Goal: Entertainment & Leisure: Consume media (video, audio)

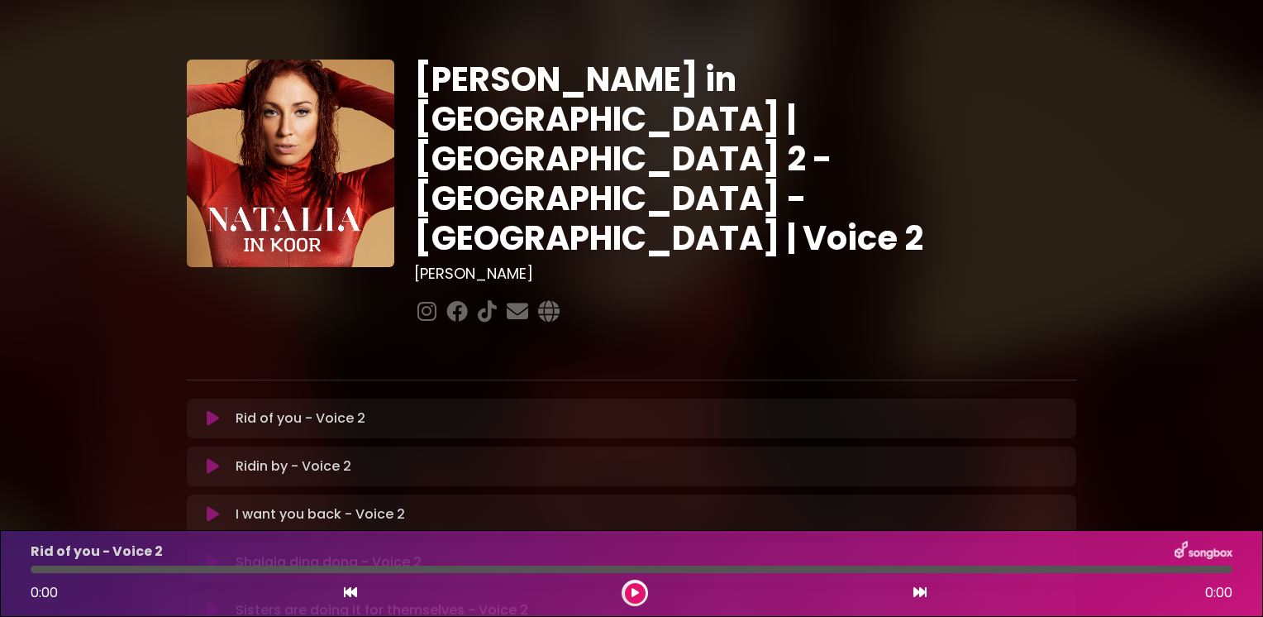
click at [264, 456] on p "Ridin by - Voice 2 Loading Track..." at bounding box center [294, 466] width 116 height 20
click at [212, 458] on icon at bounding box center [213, 466] width 12 height 17
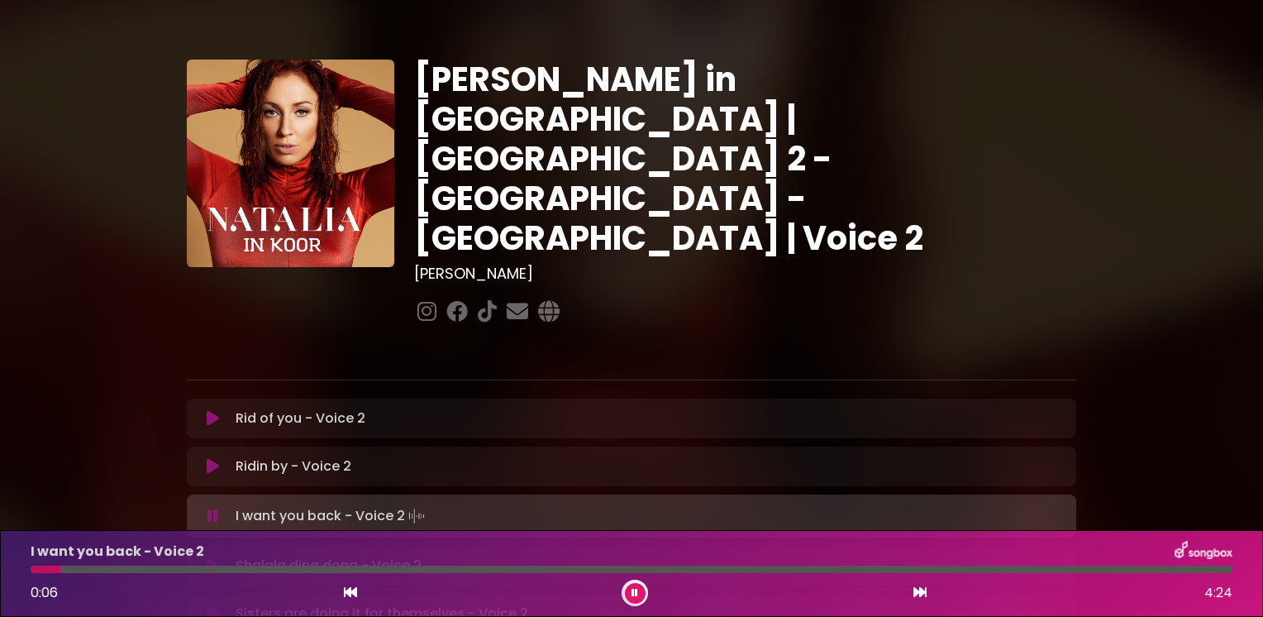
click at [205, 458] on button at bounding box center [213, 466] width 32 height 17
click at [212, 458] on icon at bounding box center [213, 466] width 12 height 17
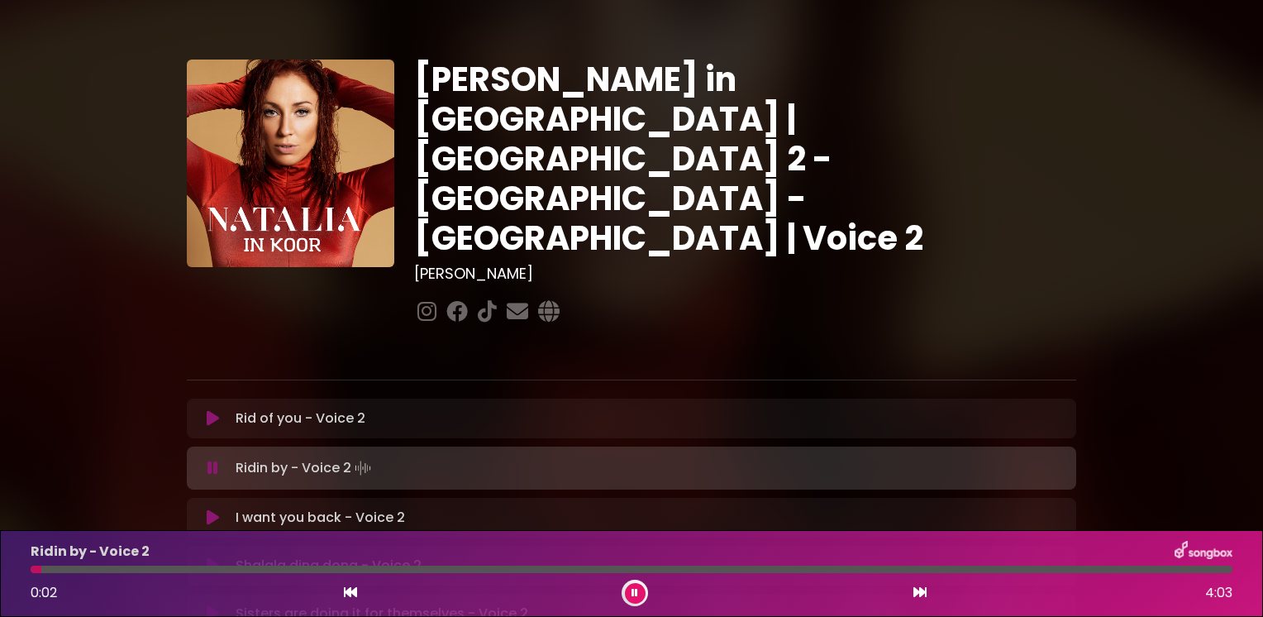
click at [637, 592] on icon at bounding box center [635, 593] width 7 height 10
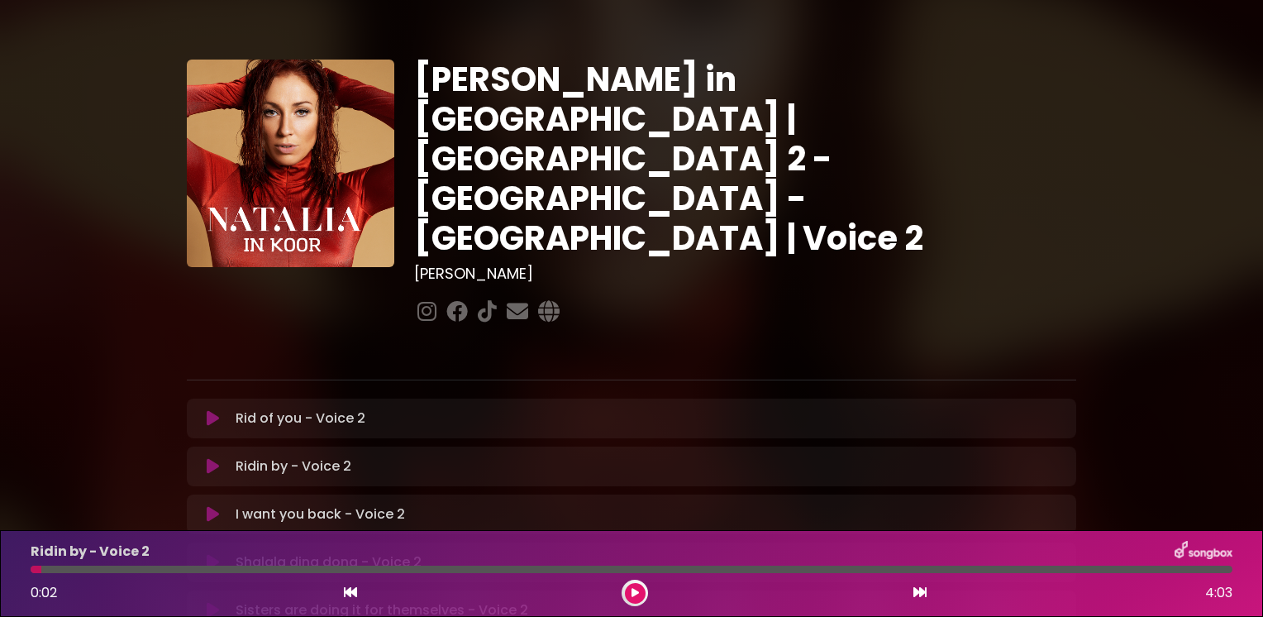
click at [637, 592] on icon at bounding box center [635, 593] width 7 height 10
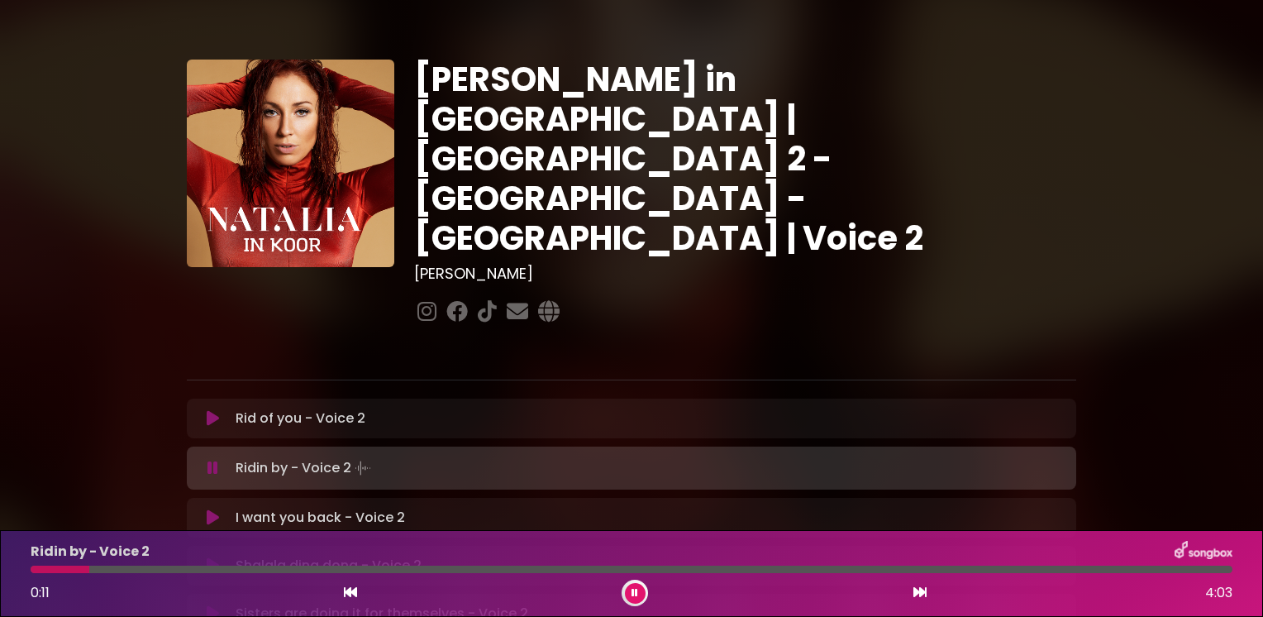
click at [637, 589] on icon at bounding box center [635, 593] width 7 height 10
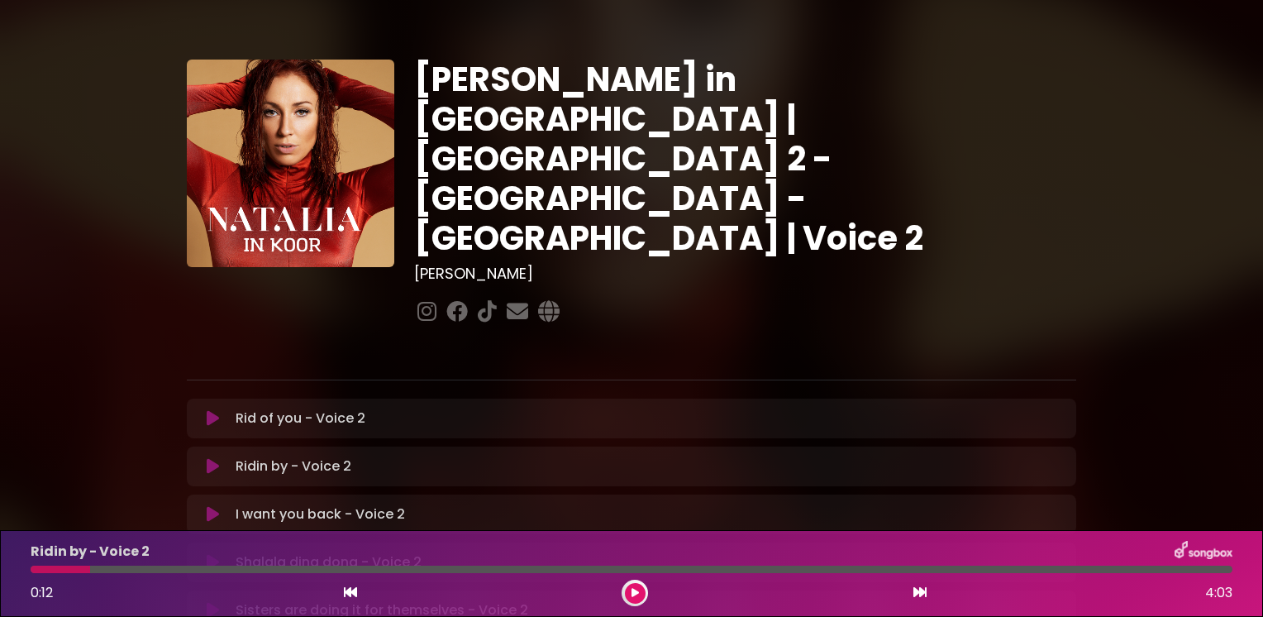
click at [637, 592] on icon at bounding box center [635, 593] width 7 height 10
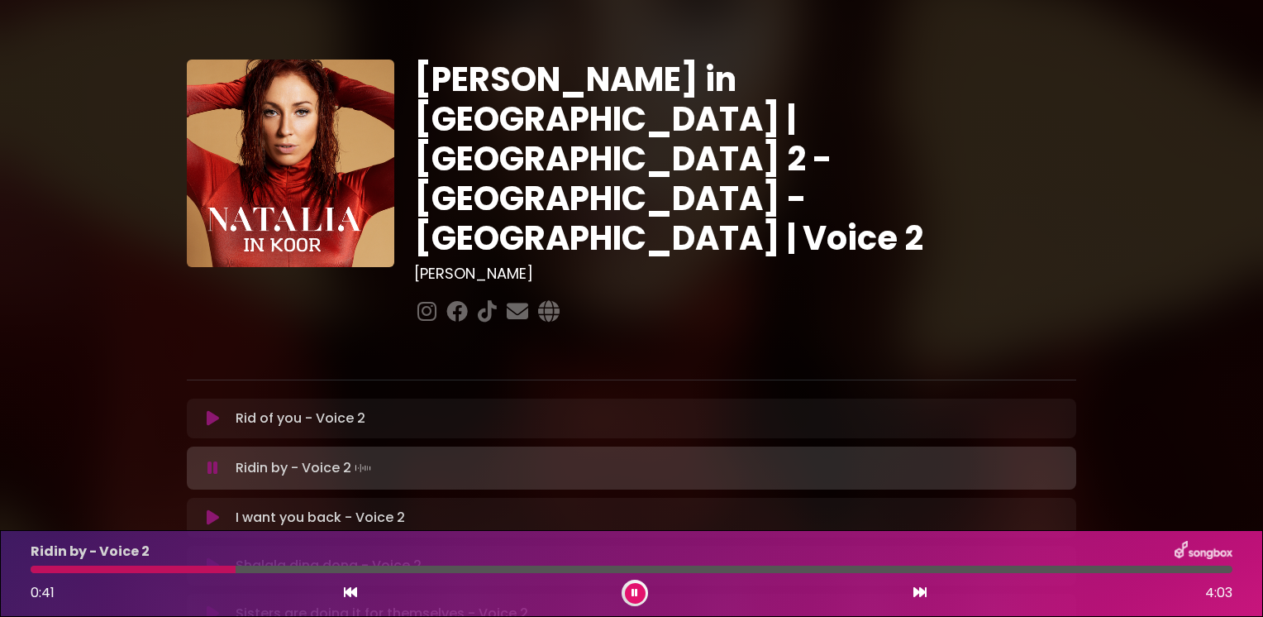
click at [637, 592] on icon at bounding box center [635, 593] width 7 height 10
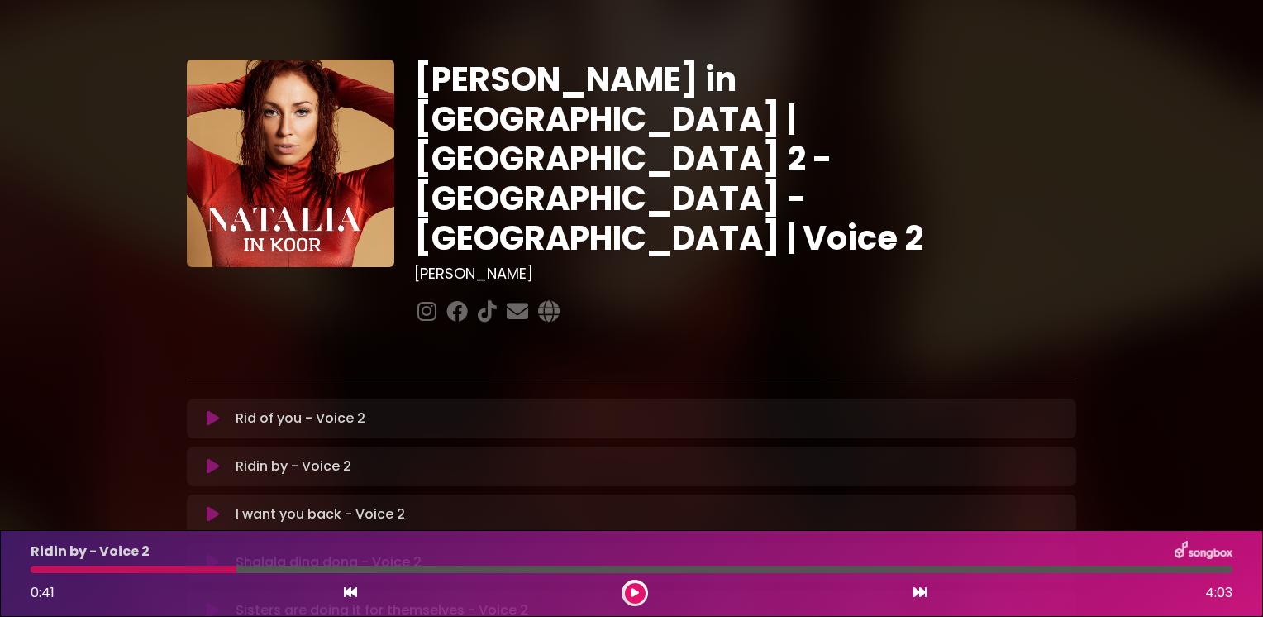
drag, startPoint x: 637, startPoint y: 592, endPoint x: 523, endPoint y: 610, distance: 115.5
click at [634, 592] on icon at bounding box center [635, 593] width 7 height 10
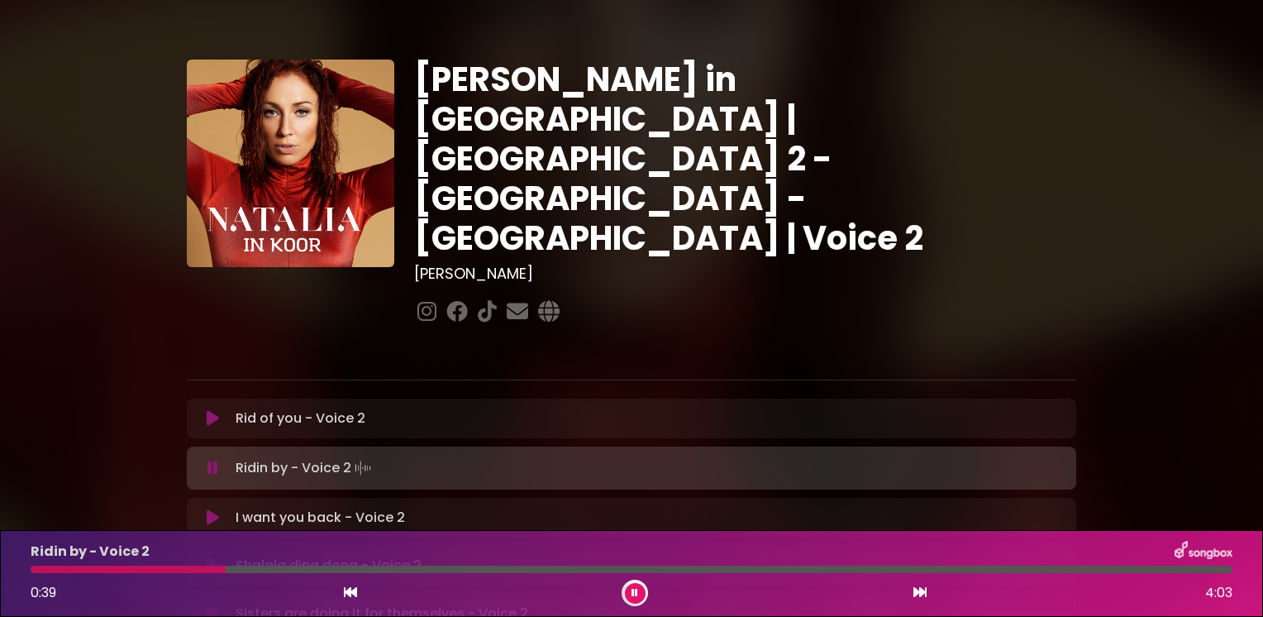
drag, startPoint x: 237, startPoint y: 571, endPoint x: 225, endPoint y: 571, distance: 12.4
click at [225, 571] on div at bounding box center [128, 568] width 195 height 7
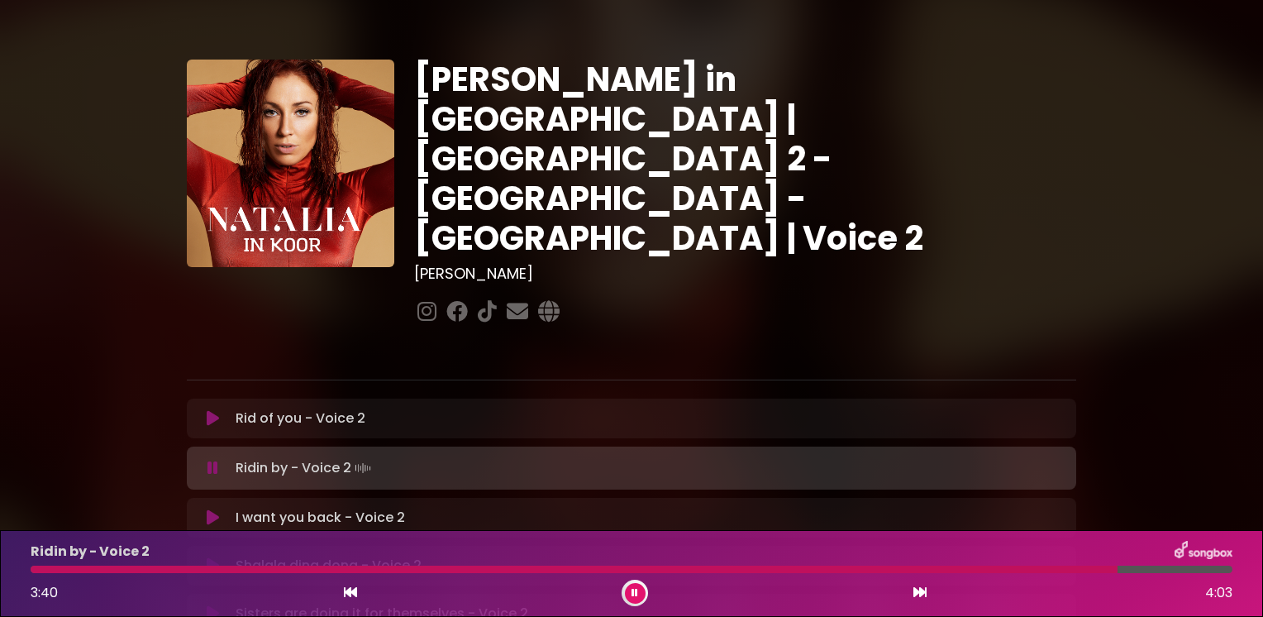
click at [215, 460] on icon at bounding box center [213, 468] width 11 height 17
